Goal: Task Accomplishment & Management: Use online tool/utility

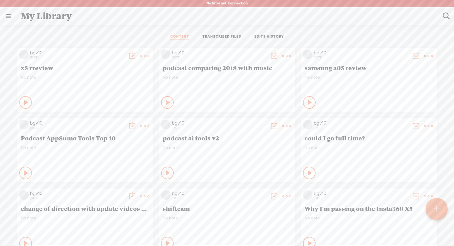
click at [363, 31] on div "CONTENT TRANSCRIBED FILES EDITS HISTORY" at bounding box center [227, 36] width 445 height 15
click at [430, 206] on div at bounding box center [437, 209] width 22 height 22
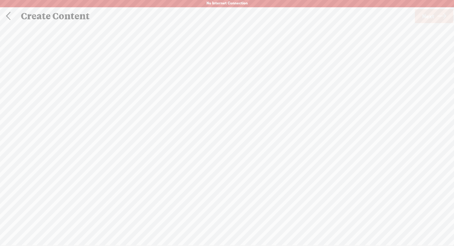
scroll to position [0, 0]
click at [269, 34] on div "Record Mode" at bounding box center [257, 32] width 57 height 16
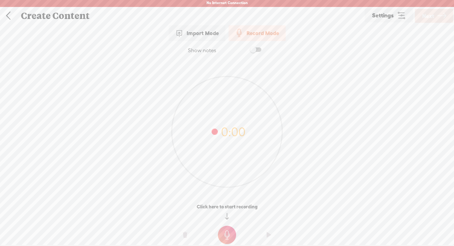
click at [377, 15] on span "Settings" at bounding box center [383, 16] width 22 height 6
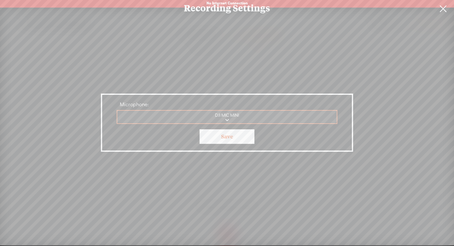
click at [239, 138] on link "Save" at bounding box center [227, 136] width 55 height 15
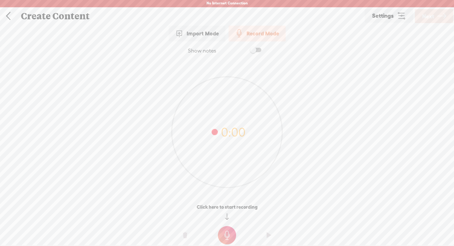
click at [227, 233] on t at bounding box center [227, 235] width 18 height 18
click at [225, 233] on t at bounding box center [227, 239] width 18 height 18
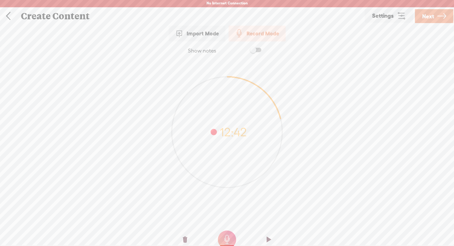
click at [431, 17] on span "Next" at bounding box center [429, 16] width 12 height 16
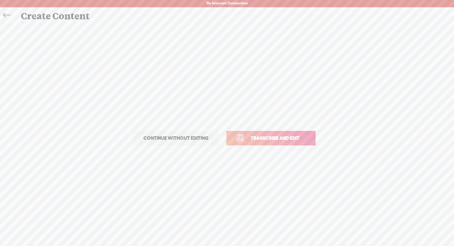
click at [293, 136] on span "Transcribe and edit" at bounding box center [275, 137] width 62 height 7
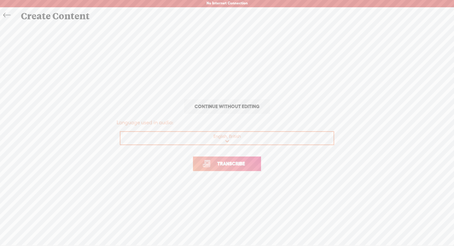
click at [250, 161] on span "Transcribe" at bounding box center [231, 163] width 41 height 7
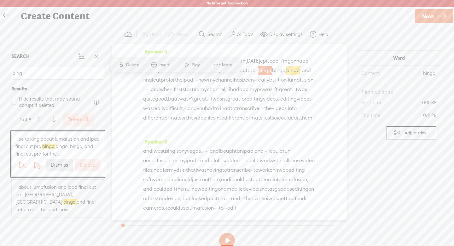
type input "bing"
click at [216, 85] on span "channel" at bounding box center [225, 79] width 19 height 9
click at [98, 56] on span at bounding box center [96, 55] width 9 height 9
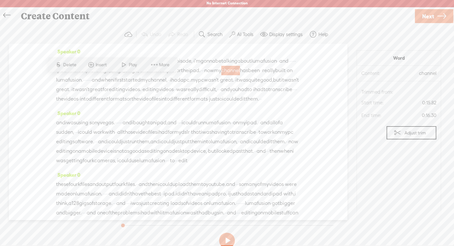
click at [240, 75] on span "has" at bounding box center [244, 70] width 8 height 9
click at [269, 94] on span "transcribe" at bounding box center [281, 89] width 24 height 9
click at [45, 63] on div "Speaker 0 · hello, and welcome to the bg video podcast. · · in [DATE] episode, …" at bounding box center [178, 132] width 339 height 176
click at [179, 104] on div "· hello, and welcome to the bg video podcast. · · in [DATE] episode, · i'm gonn…" at bounding box center [178, 79] width 244 height 47
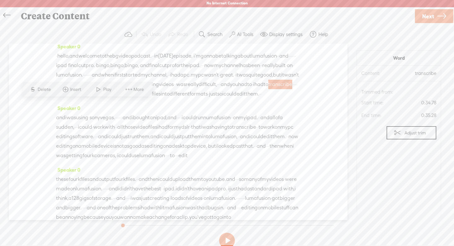
scroll to position [2, 0]
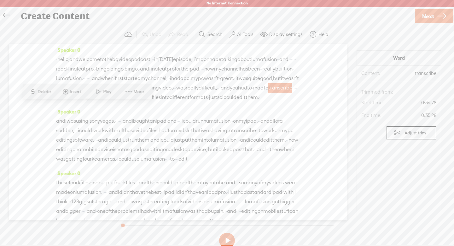
drag, startPoint x: 85, startPoint y: 68, endPoint x: 231, endPoint y: 68, distance: 145.5
click at [231, 68] on div "· hello, and welcome to the bg video podcast. · · in [DATE] episode, · i'm gonn…" at bounding box center [178, 78] width 244 height 47
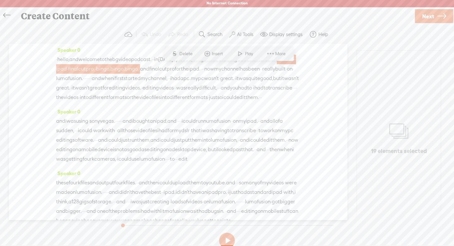
click at [188, 51] on span "Delete" at bounding box center [187, 53] width 15 height 6
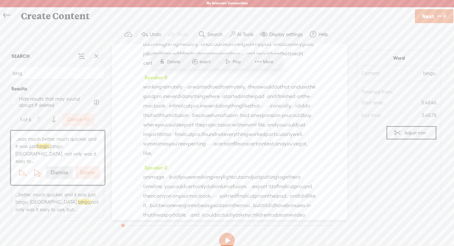
scroll to position [548, 0]
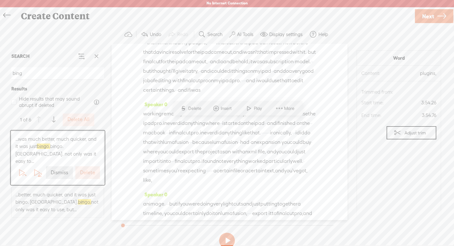
scroll to position [522, 0]
click at [172, 36] on span "got" at bounding box center [168, 31] width 8 height 9
drag, startPoint x: 302, startPoint y: 82, endPoint x: 281, endPoint y: 99, distance: 27.8
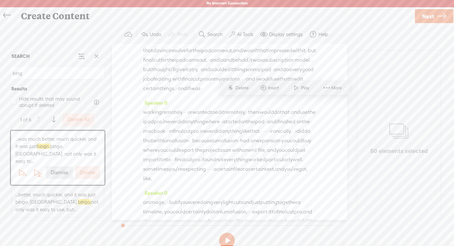
click at [240, 85] on span "Delete" at bounding box center [243, 88] width 15 height 6
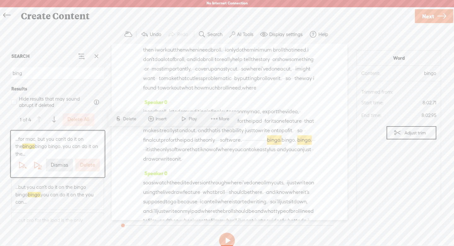
scroll to position [1163, 0]
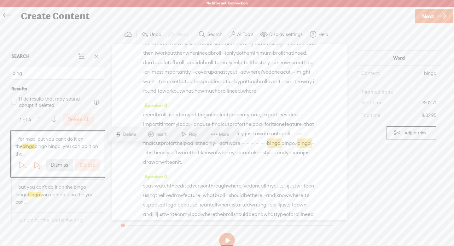
click at [69, 76] on input "bing" at bounding box center [57, 73] width 93 height 12
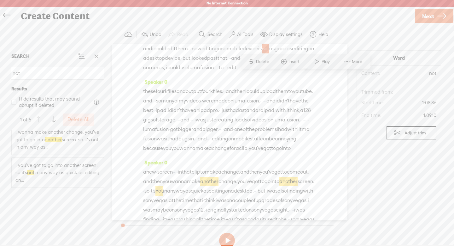
scroll to position [0, 0]
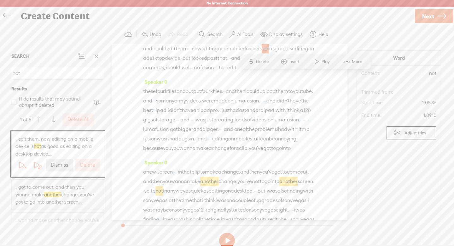
click at [28, 143] on span "...edit them. now editing on a mobile device is not as good as editing on a des…" at bounding box center [57, 146] width 85 height 22
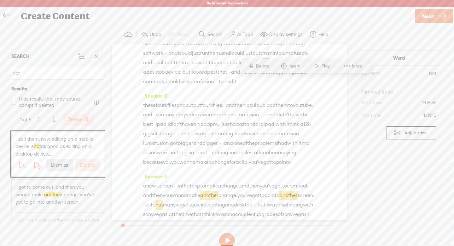
scroll to position [128, 0]
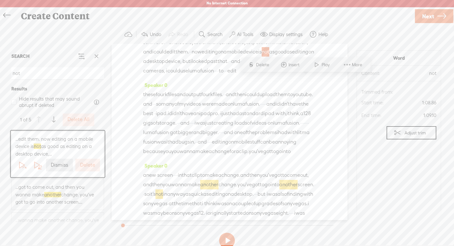
click at [74, 70] on input "not" at bounding box center [57, 73] width 93 height 12
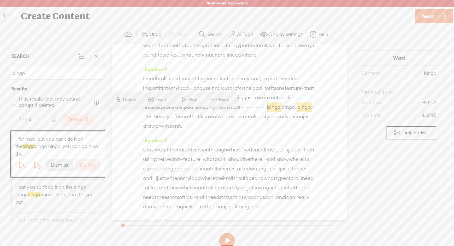
scroll to position [1191, 0]
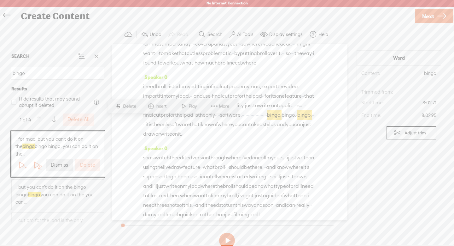
type input "bingo"
drag, startPoint x: 289, startPoint y: 121, endPoint x: 225, endPoint y: 101, distance: 66.6
click at [181, 83] on span "S Delete" at bounding box center [182, 86] width 32 height 11
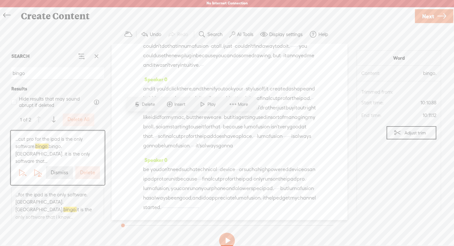
scroll to position [1472, 0]
drag, startPoint x: 255, startPoint y: 119, endPoint x: 212, endPoint y: 107, distance: 44.4
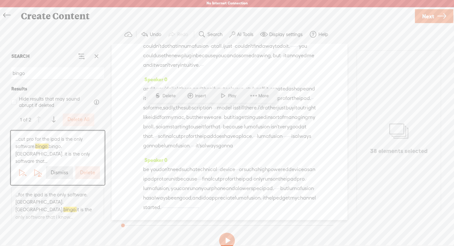
click at [168, 96] on span "Delete" at bounding box center [170, 95] width 15 height 6
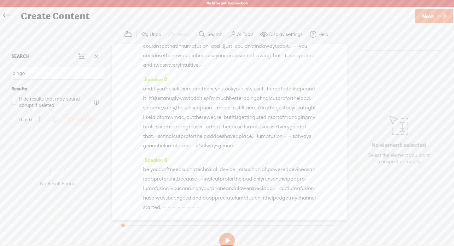
click at [73, 73] on input "bingo" at bounding box center [57, 73] width 93 height 12
click at [98, 56] on span at bounding box center [96, 55] width 9 height 9
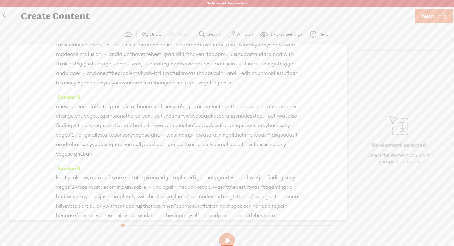
scroll to position [166, 0]
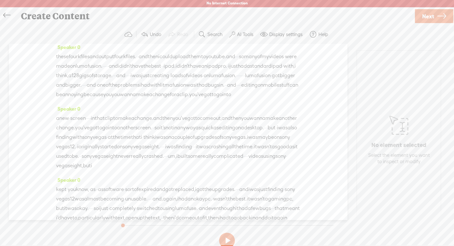
click at [244, 37] on label "AI Tools" at bounding box center [245, 34] width 16 height 6
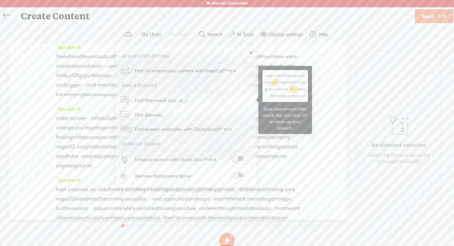
click at [192, 98] on link "Find filler words (um, uh...)" at bounding box center [186, 100] width 135 height 15
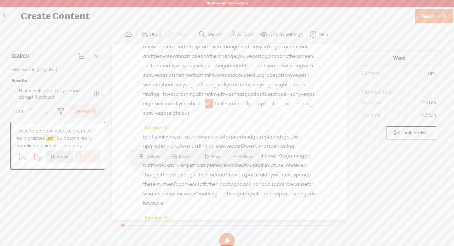
scroll to position [264, 0]
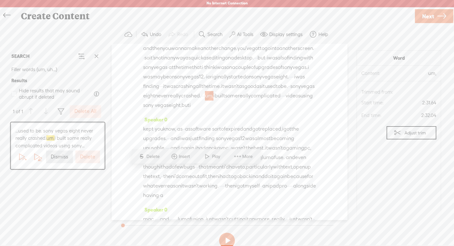
click at [86, 114] on label "Delete All" at bounding box center [85, 111] width 22 height 7
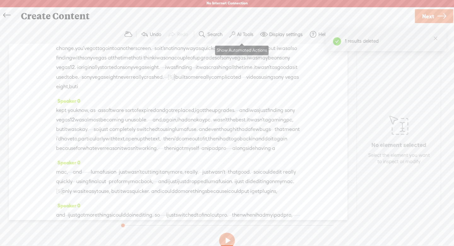
click at [241, 34] on label "AI Tools" at bounding box center [245, 34] width 16 height 6
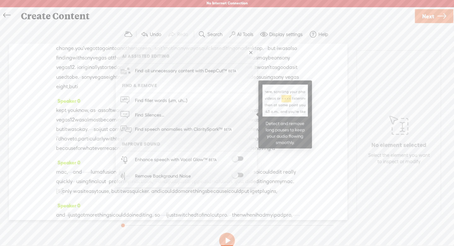
click at [180, 114] on link "Find Silences..." at bounding box center [186, 114] width 135 height 15
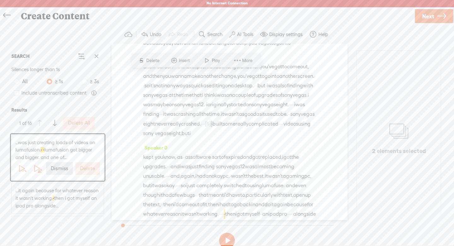
scroll to position [231, 0]
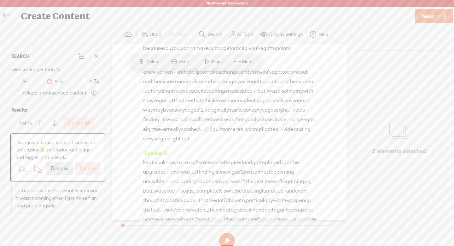
click at [85, 123] on label "Delete All" at bounding box center [79, 123] width 22 height 7
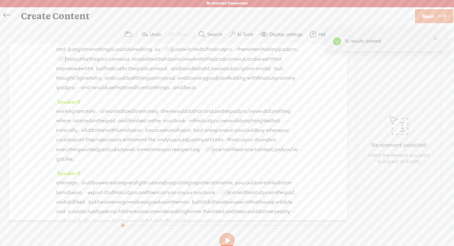
scroll to position [431, 0]
drag, startPoint x: 113, startPoint y: 123, endPoint x: 117, endPoint y: 123, distance: 4.1
click at [117, 92] on div "and · · i just got more things i could do in editing. · so · · · · [S] · i just…" at bounding box center [178, 68] width 244 height 48
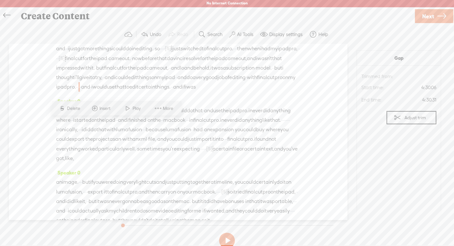
click at [80, 92] on span "·" at bounding box center [79, 86] width 1 height 9
click at [78, 109] on span "Delete" at bounding box center [74, 108] width 15 height 6
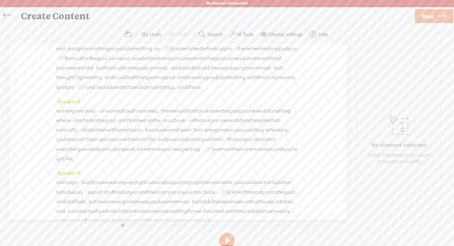
click at [79, 92] on span "·" at bounding box center [77, 86] width 1 height 9
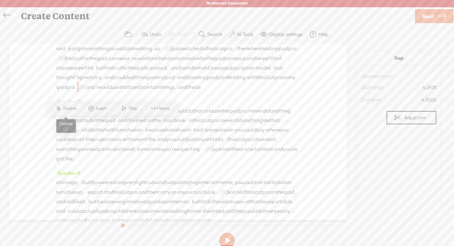
click at [72, 108] on span "Delete" at bounding box center [70, 108] width 15 height 6
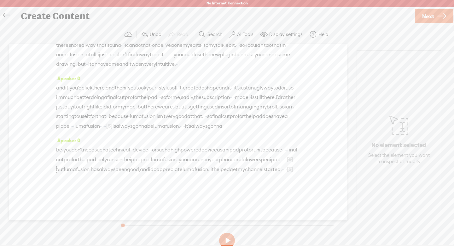
scroll to position [1329, 0]
click at [243, 164] on span "a" at bounding box center [244, 159] width 3 height 9
click at [152, 157] on span at bounding box center [151, 153] width 9 height 11
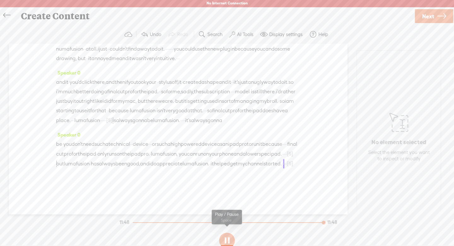
click at [227, 238] on button at bounding box center [227, 240] width 16 height 16
drag, startPoint x: 240, startPoint y: 179, endPoint x: 263, endPoint y: 181, distance: 24.0
click at [263, 178] on div "be · you don't need such a technical · · device · · · or such a high powered de…" at bounding box center [178, 158] width 244 height 38
click at [214, 163] on span "Delete" at bounding box center [215, 163] width 15 height 6
drag, startPoint x: 187, startPoint y: 168, endPoint x: 197, endPoint y: 168, distance: 10.1
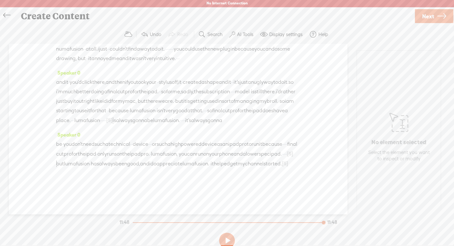
click at [197, 168] on div "be · you don't need such a technical · · device · · · or such a high powered de…" at bounding box center [178, 158] width 244 height 38
click at [155, 154] on span "Delete" at bounding box center [155, 154] width 15 height 6
drag, startPoint x: 116, startPoint y: 160, endPoint x: 123, endPoint y: 159, distance: 7.3
click at [123, 159] on div "be · you don't need such a technical · · device · · · or such a high powered de…" at bounding box center [178, 158] width 244 height 38
click at [82, 145] on span "Delete" at bounding box center [81, 144] width 15 height 6
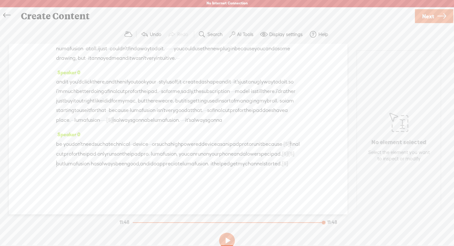
scroll to position [1298, 0]
drag, startPoint x: 161, startPoint y: 149, endPoint x: 174, endPoint y: 150, distance: 13.0
click at [174, 125] on div "and it · you'd click there, and then if you took your · · stylus off, it · crea…" at bounding box center [178, 101] width 244 height 48
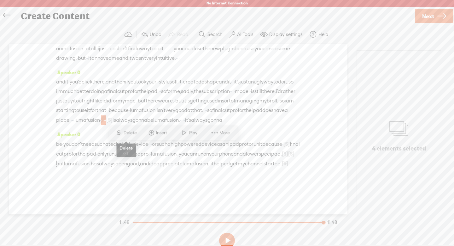
click at [129, 130] on span "Delete" at bounding box center [131, 132] width 15 height 6
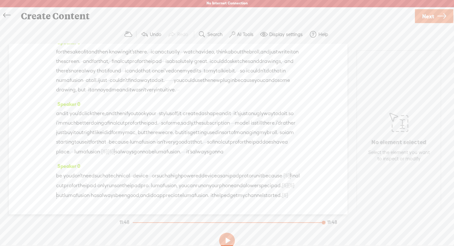
scroll to position [1247, 0]
drag, startPoint x: 204, startPoint y: 107, endPoint x: 223, endPoint y: 107, distance: 19.6
click at [223, 95] on div "for the sake of it and then · knowing it's there. · · i can actually · · · watc…" at bounding box center [178, 71] width 244 height 47
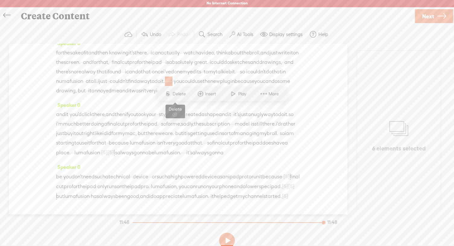
click at [184, 94] on span "Delete" at bounding box center [180, 94] width 15 height 6
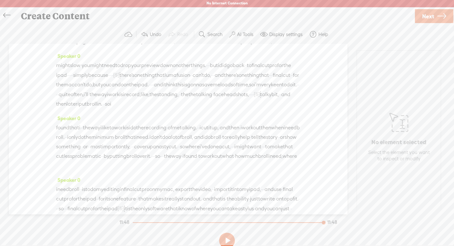
scroll to position [911, 0]
drag, startPoint x: 135, startPoint y: 132, endPoint x: 145, endPoint y: 132, distance: 9.8
click at [145, 110] on div "might slow · you might need to drop your preview down on other things. · · · bu…" at bounding box center [178, 86] width 244 height 48
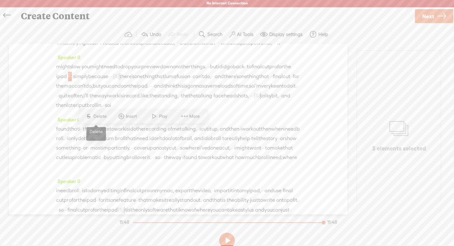
click at [107, 115] on span "Delete" at bounding box center [100, 116] width 15 height 6
drag, startPoint x: 192, startPoint y: 98, endPoint x: 200, endPoint y: 98, distance: 7.9
click at [200, 48] on div "a plug in where you could do tracking and blurring of faces. · · · · and i thou…" at bounding box center [178, 33] width 244 height 29
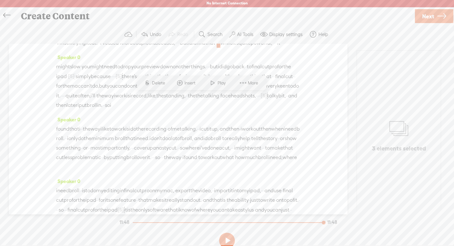
click at [160, 85] on span "Delete" at bounding box center [159, 83] width 15 height 6
drag, startPoint x: 132, startPoint y: 100, endPoint x: 139, endPoint y: 99, distance: 6.6
click at [139, 48] on div "a plug in where you could do tracking and blurring of faces. · · · · and i thou…" at bounding box center [178, 33] width 244 height 29
click at [104, 83] on span "Delete" at bounding box center [98, 83] width 15 height 6
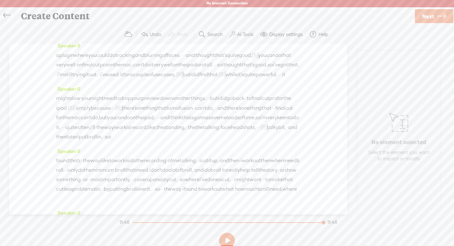
scroll to position [879, 0]
drag, startPoint x: 213, startPoint y: 100, endPoint x: 218, endPoint y: 101, distance: 5.2
click at [218, 80] on div "a plug in where you could do tracking and blurring of faces. · · · · and i thou…" at bounding box center [178, 65] width 244 height 29
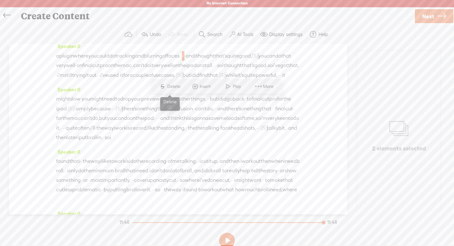
click at [175, 89] on span "Delete" at bounding box center [174, 86] width 15 height 6
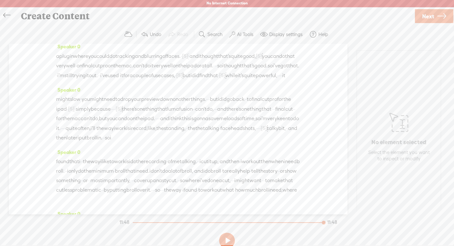
scroll to position [869, 0]
drag, startPoint x: 263, startPoint y: 140, endPoint x: 270, endPoint y: 140, distance: 6.6
click at [270, 81] on div "a plug in where you could do tracking and blurring of faces. · [S] · · · and i …" at bounding box center [178, 66] width 244 height 29
click at [229, 126] on span "Delete" at bounding box center [229, 125] width 15 height 6
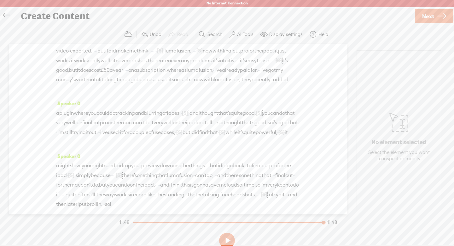
scroll to position [812, 0]
drag, startPoint x: 90, startPoint y: 104, endPoint x: 96, endPoint y: 104, distance: 6.3
click at [96, 95] on div "looked up online, · · · and i was able to go into one of the many settings, cha…" at bounding box center [178, 66] width 244 height 57
click at [58, 92] on span "Delete" at bounding box center [55, 92] width 15 height 6
drag, startPoint x: 241, startPoint y: 98, endPoint x: 260, endPoint y: 98, distance: 19.6
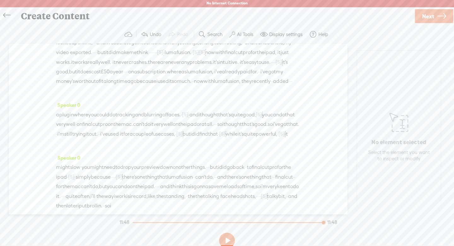
click at [260, 95] on div "looked up online, · · · and i was able to go into one of the many settings, cha…" at bounding box center [178, 66] width 244 height 57
click at [221, 83] on span "Delete" at bounding box center [217, 83] width 15 height 6
drag, startPoint x: 91, startPoint y: 127, endPoint x: 97, endPoint y: 127, distance: 6.0
click at [97, 95] on div "looked up online, · · · and i was able to go into one of the many settings, cha…" at bounding box center [178, 66] width 244 height 57
click at [62, 112] on span "Delete" at bounding box center [55, 111] width 15 height 6
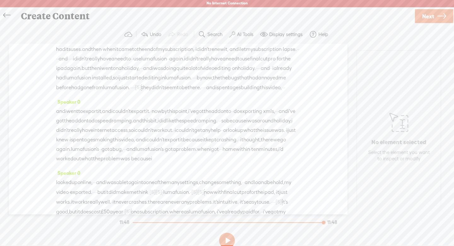
scroll to position [624, 0]
drag, startPoint x: 179, startPoint y: 163, endPoint x: 186, endPoint y: 164, distance: 6.3
click at [186, 93] on div "had its uses. and then · when it came to the end of my subscription, · i didn't…" at bounding box center [178, 70] width 244 height 48
click at [144, 150] on span "Delete" at bounding box center [144, 147] width 15 height 6
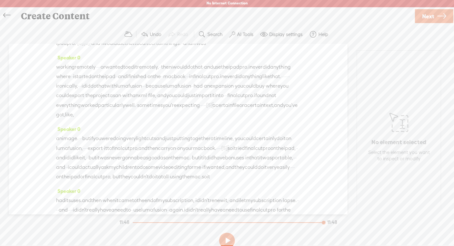
scroll to position [467, 0]
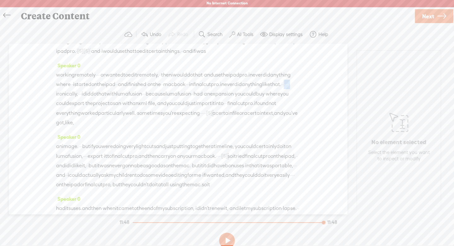
drag, startPoint x: 178, startPoint y: 129, endPoint x: 196, endPoint y: 130, distance: 17.4
click at [196, 127] on div "working remotely · · · · or wanted to edit remotely, · · then i would do that ·…" at bounding box center [178, 98] width 244 height 57
click at [158, 115] on span "Delete" at bounding box center [155, 115] width 15 height 6
drag, startPoint x: 221, startPoint y: 159, endPoint x: 231, endPoint y: 159, distance: 10.4
click at [231, 127] on div "working remotely · · · · or wanted to edit remotely, · · then i would do that ·…" at bounding box center [178, 98] width 244 height 57
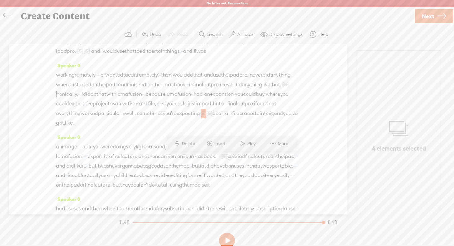
click at [188, 147] on span "S Delete" at bounding box center [185, 143] width 32 height 11
drag, startPoint x: 105, startPoint y: 110, endPoint x: 110, endPoint y: 110, distance: 5.4
click at [110, 110] on div "working remotely · · · · or wanted to edit remotely, · · then i would do that ·…" at bounding box center [178, 98] width 244 height 57
click at [74, 96] on span "Delete" at bounding box center [69, 96] width 15 height 6
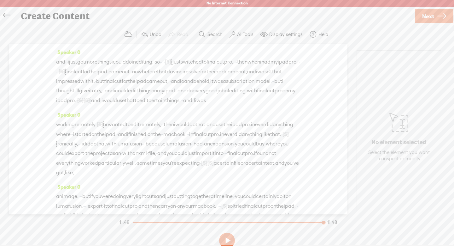
scroll to position [396, 0]
drag, startPoint x: 144, startPoint y: 120, endPoint x: 150, endPoint y: 121, distance: 6.0
click at [150, 108] on div "and · · i just got more things i could do in editing. · so · · · · [S] · i just…" at bounding box center [178, 83] width 244 height 48
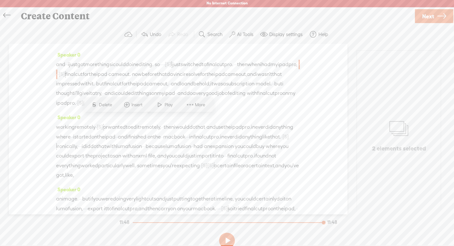
click at [105, 104] on span "Delete" at bounding box center [106, 105] width 15 height 6
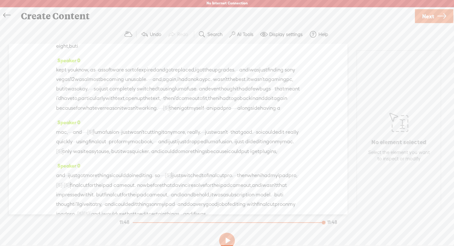
scroll to position [285, 0]
drag, startPoint x: 234, startPoint y: 108, endPoint x: 241, endPoint y: 109, distance: 6.6
click at [241, 109] on div "kept · you know, · as · · as software · sort of expired and got replaced, i got…" at bounding box center [178, 90] width 244 height 48
click at [205, 95] on span "Delete" at bounding box center [200, 93] width 15 height 6
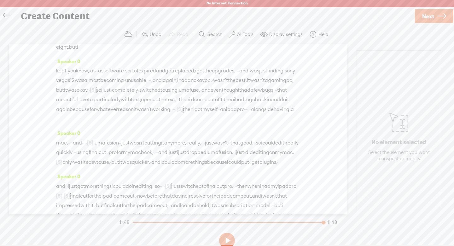
drag, startPoint x: 241, startPoint y: 99, endPoint x: 246, endPoint y: 99, distance: 5.1
click at [246, 99] on div "kept · you know, · as · · as software · sort of expired and got replaced, i got…" at bounding box center [178, 94] width 244 height 57
click at [205, 86] on span "S Delete" at bounding box center [198, 83] width 32 height 11
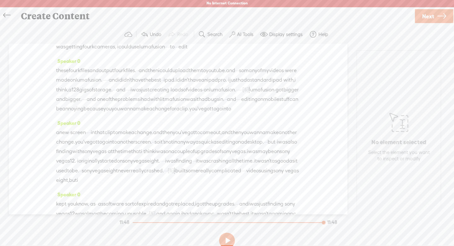
scroll to position [131, 0]
drag, startPoint x: 218, startPoint y: 110, endPoint x: 230, endPoint y: 110, distance: 12.0
click at [230, 110] on div "these four k files and output four k files. · · and then i could upload them to…" at bounding box center [178, 92] width 244 height 48
click at [184, 96] on span "Delete" at bounding box center [188, 95] width 15 height 6
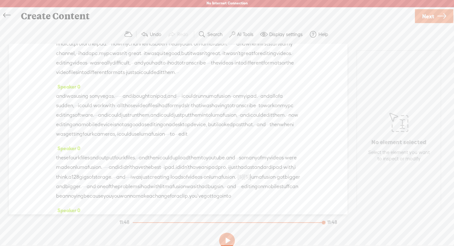
scroll to position [26, 0]
drag, startPoint x: 137, startPoint y: 107, endPoint x: 148, endPoint y: 107, distance: 10.7
click at [148, 107] on div "and i was using · sony [GEOGRAPHIC_DATA]. · · · · · · and i bought an ipad, and…" at bounding box center [178, 115] width 244 height 47
click at [111, 92] on span "Delete" at bounding box center [105, 91] width 15 height 6
drag, startPoint x: 219, startPoint y: 107, endPoint x: 226, endPoint y: 108, distance: 7.3
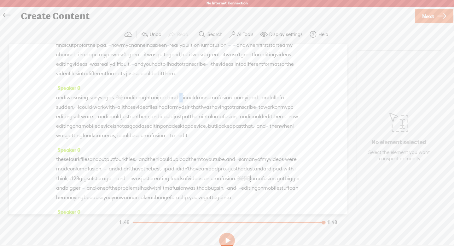
click at [226, 108] on div "and i was using · sony [GEOGRAPHIC_DATA]. · [S] · · · · · and i bought an ipad,…" at bounding box center [178, 116] width 244 height 48
click at [182, 93] on span "Delete" at bounding box center [185, 91] width 15 height 6
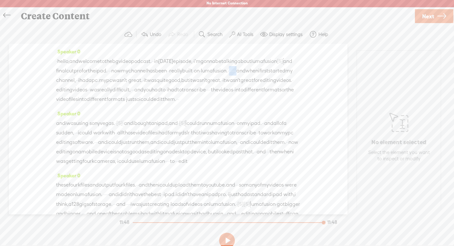
drag, startPoint x: 89, startPoint y: 81, endPoint x: 109, endPoint y: 80, distance: 20.3
click at [109, 80] on div "· hello, and welcome to the bg video podcast. · · in [DATE] episode, · i'm gonn…" at bounding box center [178, 80] width 244 height 48
click at [72, 63] on span "Delete" at bounding box center [66, 65] width 15 height 6
drag, startPoint x: 199, startPoint y: 99, endPoint x: 206, endPoint y: 99, distance: 6.3
click at [206, 99] on div "· hello, and welcome to the bg video podcast. · · in [DATE] episode, · i'm gonn…" at bounding box center [178, 80] width 244 height 48
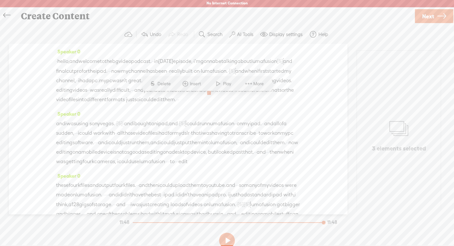
click at [167, 86] on span "Delete" at bounding box center [164, 83] width 15 height 6
click at [422, 17] on link "Next" at bounding box center [434, 16] width 38 height 14
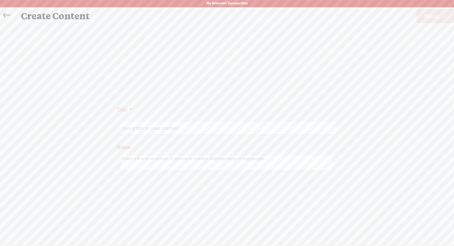
click at [297, 131] on input "text" at bounding box center [228, 128] width 216 height 12
type input "luma or FCP"
click at [439, 19] on link "Finish" at bounding box center [436, 16] width 38 height 14
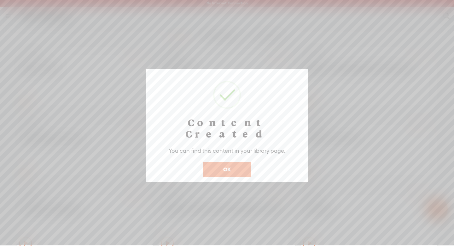
click at [225, 162] on button "OK" at bounding box center [227, 169] width 48 height 15
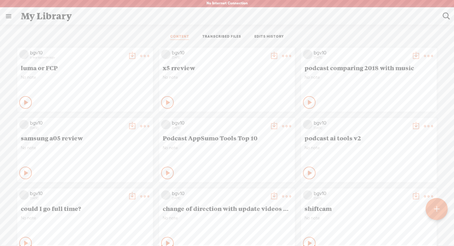
click at [144, 57] on t at bounding box center [144, 55] width 9 height 9
click at [126, 36] on div "CONTENT TRANSCRIBED FILES EDITS HISTORY" at bounding box center [227, 36] width 445 height 15
click at [5, 14] on link at bounding box center [8, 16] width 16 height 16
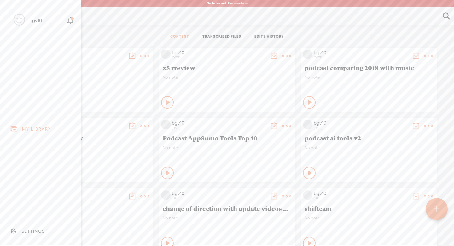
click at [70, 20] on icon at bounding box center [70, 20] width 7 height 7
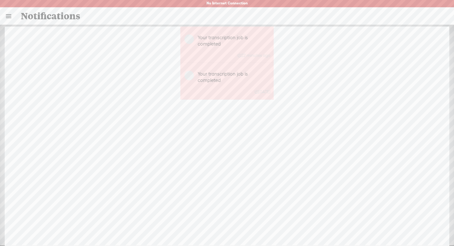
click at [9, 16] on link at bounding box center [8, 16] width 16 height 16
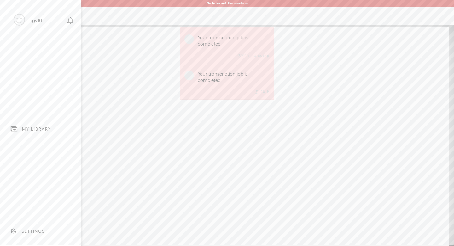
click at [25, 230] on div "SETTINGS" at bounding box center [33, 230] width 23 height 5
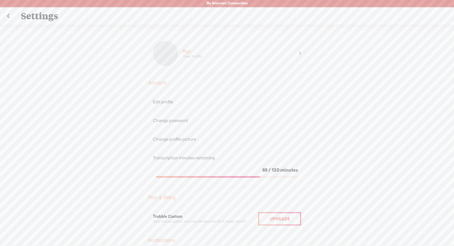
click at [9, 17] on link at bounding box center [8, 16] width 16 height 16
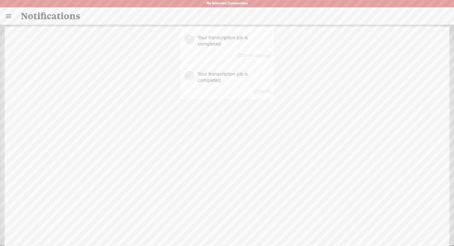
click at [6, 18] on link at bounding box center [8, 16] width 16 height 16
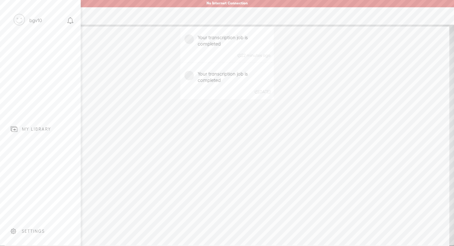
click at [25, 130] on div "MY LIBRARY" at bounding box center [36, 128] width 29 height 5
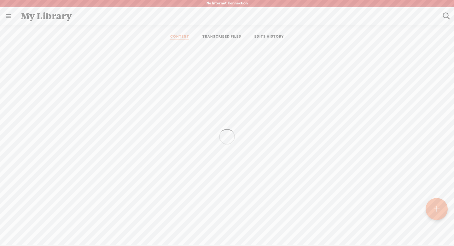
scroll to position [0, 0]
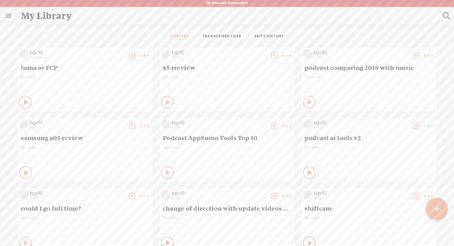
click at [431, 206] on div at bounding box center [437, 208] width 22 height 22
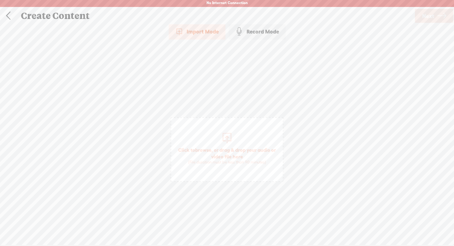
click at [270, 30] on div "Record Mode" at bounding box center [257, 32] width 57 height 16
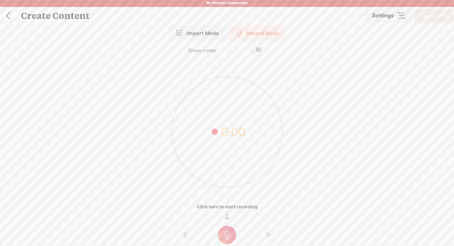
click at [373, 15] on span "Settings" at bounding box center [383, 16] width 22 height 6
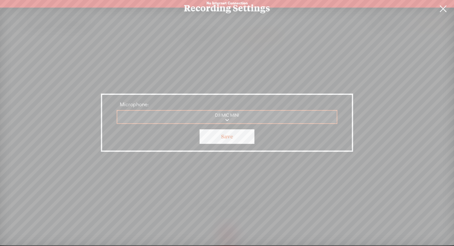
click at [210, 138] on link "Save" at bounding box center [227, 136] width 55 height 15
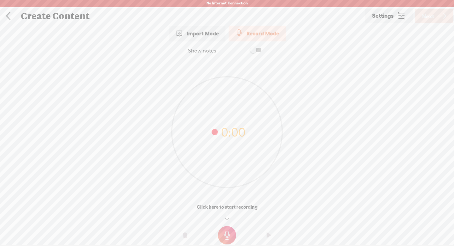
click at [226, 232] on t at bounding box center [227, 235] width 18 height 18
click at [230, 234] on t at bounding box center [227, 239] width 18 height 18
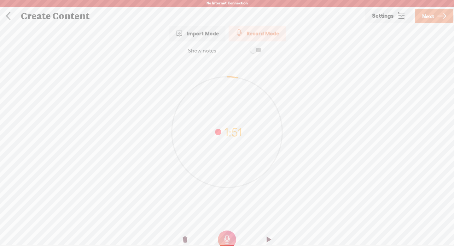
click at [424, 16] on span "Next" at bounding box center [429, 16] width 12 height 16
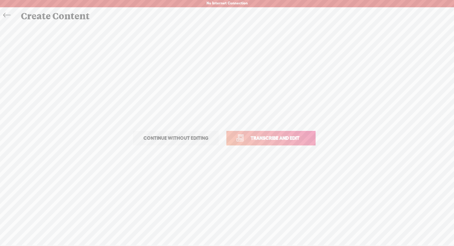
click at [299, 135] on span "Transcribe and edit" at bounding box center [275, 137] width 62 height 7
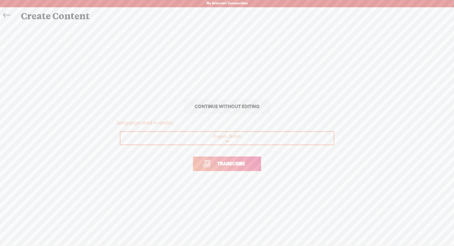
click at [250, 164] on span "Transcribe" at bounding box center [231, 163] width 41 height 7
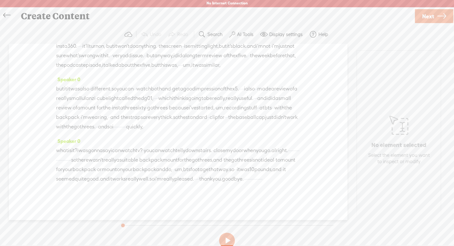
scroll to position [55, 0]
drag, startPoint x: 186, startPoint y: 167, endPoint x: 180, endPoint y: 136, distance: 31.7
click at [180, 136] on div "Speaker 0 · so now i'm going to talk about the videos · i made this week. · · i…" at bounding box center [178, 132] width 339 height 176
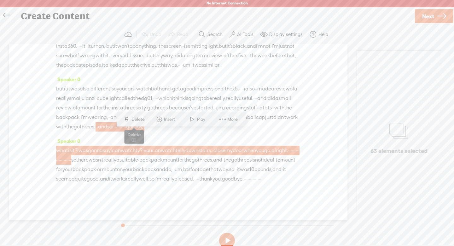
click at [140, 117] on span "Delete" at bounding box center [139, 119] width 15 height 6
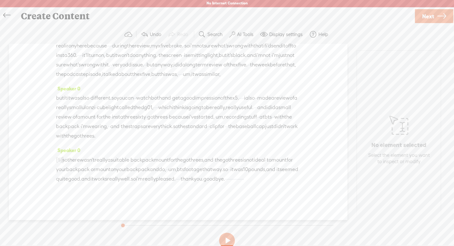
drag, startPoint x: 160, startPoint y: 187, endPoint x: 201, endPoint y: 189, distance: 40.8
click at [201, 183] on div "[S] · · and so i · · · · · · · · · · quickly, · what is it? i was gonna say i c…" at bounding box center [178, 169] width 244 height 29
drag, startPoint x: 213, startPoint y: 186, endPoint x: 161, endPoint y: 183, distance: 51.8
click at [161, 183] on div "[S] · · and so i · · · · · · · · · · quickly, · what is it? i was gonna say i c…" at bounding box center [178, 169] width 244 height 29
click at [121, 171] on span "Delete" at bounding box center [117, 171] width 15 height 6
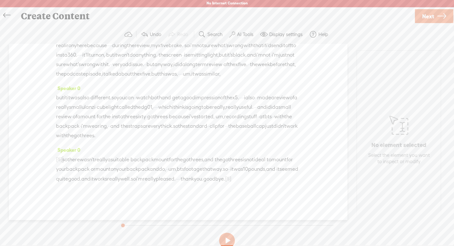
drag, startPoint x: 98, startPoint y: 187, endPoint x: 103, endPoint y: 187, distance: 5.0
click at [103, 183] on div "[S] · · and so i · · · · · · · · · · quickly, · what is it? i was gonna say i c…" at bounding box center [178, 168] width 244 height 29
click at [65, 170] on span "Delete" at bounding box center [59, 171] width 15 height 6
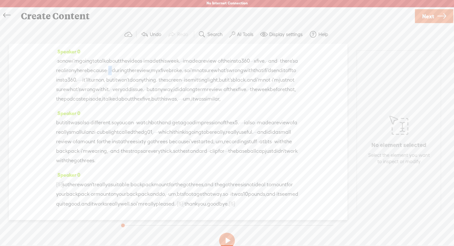
drag, startPoint x: 218, startPoint y: 72, endPoint x: 226, endPoint y: 72, distance: 7.6
click at [226, 72] on div "· so now i'm going to talk about the videos · i made this week. · · i made a re…" at bounding box center [178, 79] width 244 height 47
click at [186, 57] on span "Delete" at bounding box center [184, 55] width 15 height 6
drag, startPoint x: 248, startPoint y: 82, endPoint x: 255, endPoint y: 81, distance: 6.6
click at [255, 81] on div "· so now i'm going to talk about the videos · i made this week. · · i made a re…" at bounding box center [178, 80] width 244 height 48
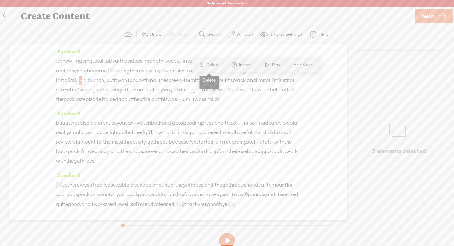
click at [220, 69] on span "S Delete" at bounding box center [209, 64] width 32 height 11
click at [430, 13] on span "Next" at bounding box center [429, 16] width 12 height 16
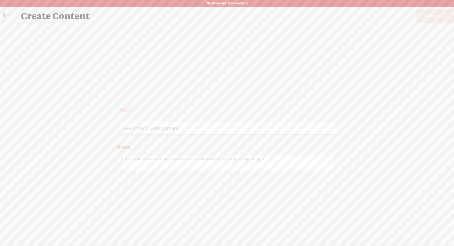
click at [289, 132] on input "text" at bounding box center [228, 128] width 216 height 12
type input "extra"
click at [437, 17] on span "Finish" at bounding box center [431, 16] width 15 height 16
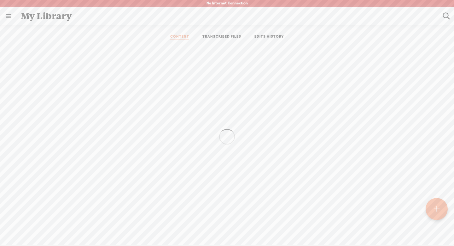
scroll to position [0, 0]
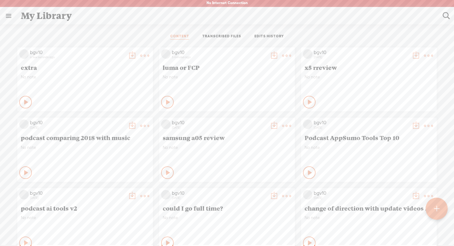
click at [137, 52] on t at bounding box center [132, 55] width 9 height 9
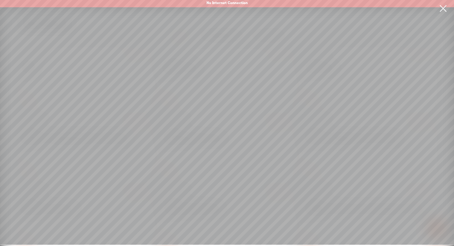
scroll to position [0, 0]
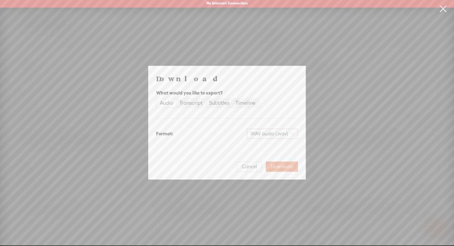
click at [268, 133] on span "WAV audio (.wav)" at bounding box center [273, 133] width 44 height 9
click at [271, 148] on div "MP3 audio (.mp3)" at bounding box center [267, 147] width 51 height 6
click at [246, 103] on div "Timeline" at bounding box center [246, 102] width 20 height 9
click at [233, 98] on input "Timeline" at bounding box center [233, 98] width 0 height 0
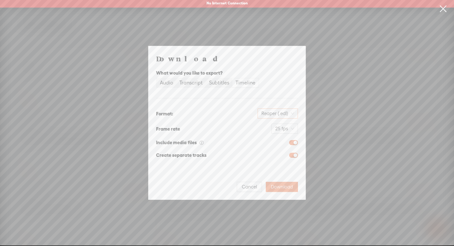
click at [260, 111] on div "Reaper (.edl)" at bounding box center [278, 113] width 40 height 10
click at [172, 82] on div "Audio" at bounding box center [166, 82] width 13 height 9
click at [157, 78] on input "Audio" at bounding box center [157, 78] width 0 height 0
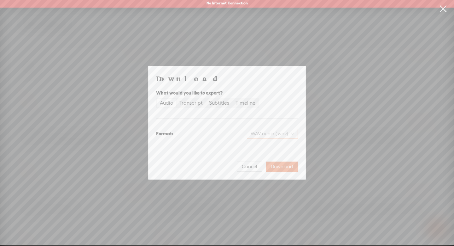
click at [254, 132] on span "WAV audio (.wav)" at bounding box center [273, 133] width 44 height 9
click at [258, 145] on div "MP3 audio (.mp3)" at bounding box center [267, 147] width 51 height 6
click at [274, 168] on span "Download" at bounding box center [282, 166] width 22 height 6
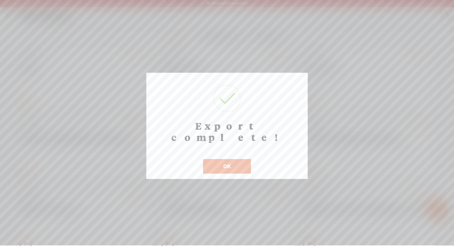
click at [236, 159] on button "OK" at bounding box center [227, 166] width 48 height 15
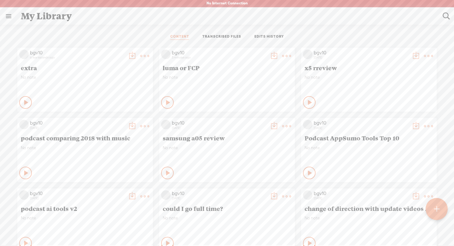
click at [132, 54] on t at bounding box center [132, 55] width 9 height 9
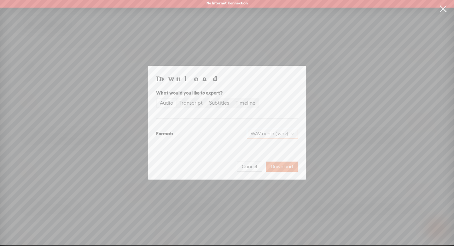
click at [262, 133] on span "WAV audio (.wav)" at bounding box center [273, 133] width 44 height 9
click at [261, 142] on div "MP3 audio (.mp3) Best for sharing, small file size" at bounding box center [267, 149] width 51 height 15
click at [275, 165] on span "Download" at bounding box center [282, 166] width 22 height 6
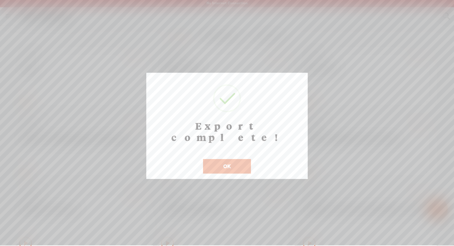
click at [235, 159] on button "OK" at bounding box center [227, 166] width 48 height 15
